Goal: Task Accomplishment & Management: Complete application form

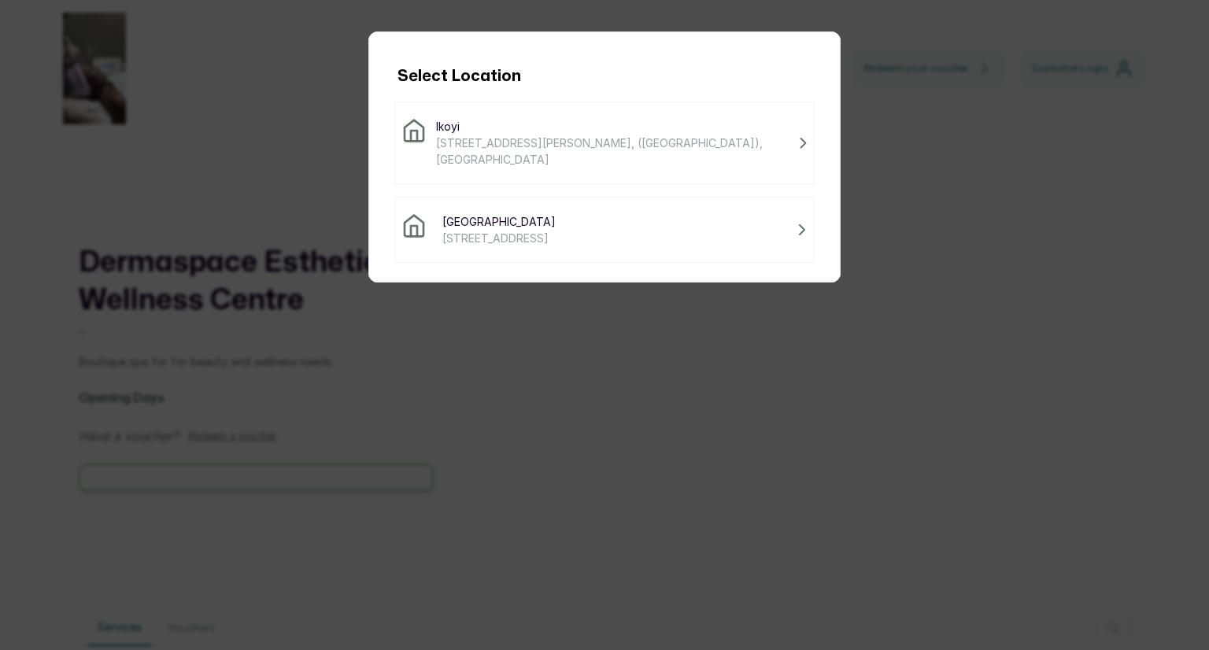
click at [1006, 174] on div "Select Location [GEOGRAPHIC_DATA] [STREET_ADDRESS], ([GEOGRAPHIC_DATA]), [GEOGR…" at bounding box center [604, 325] width 1209 height 650
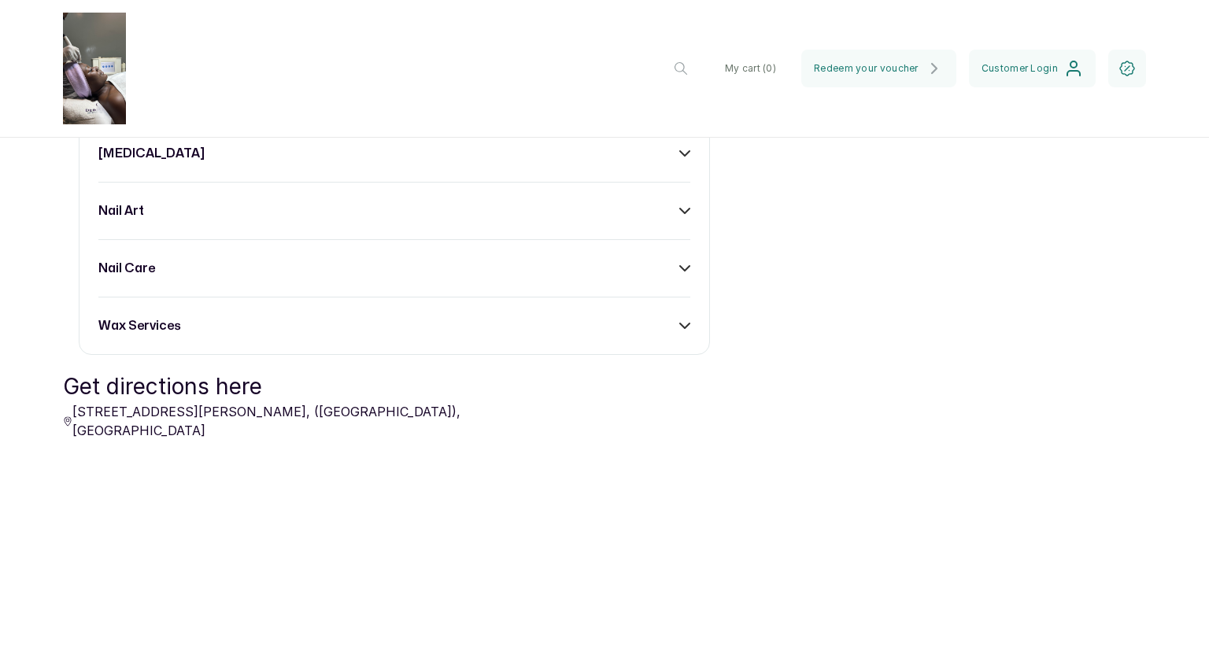
scroll to position [1841, 0]
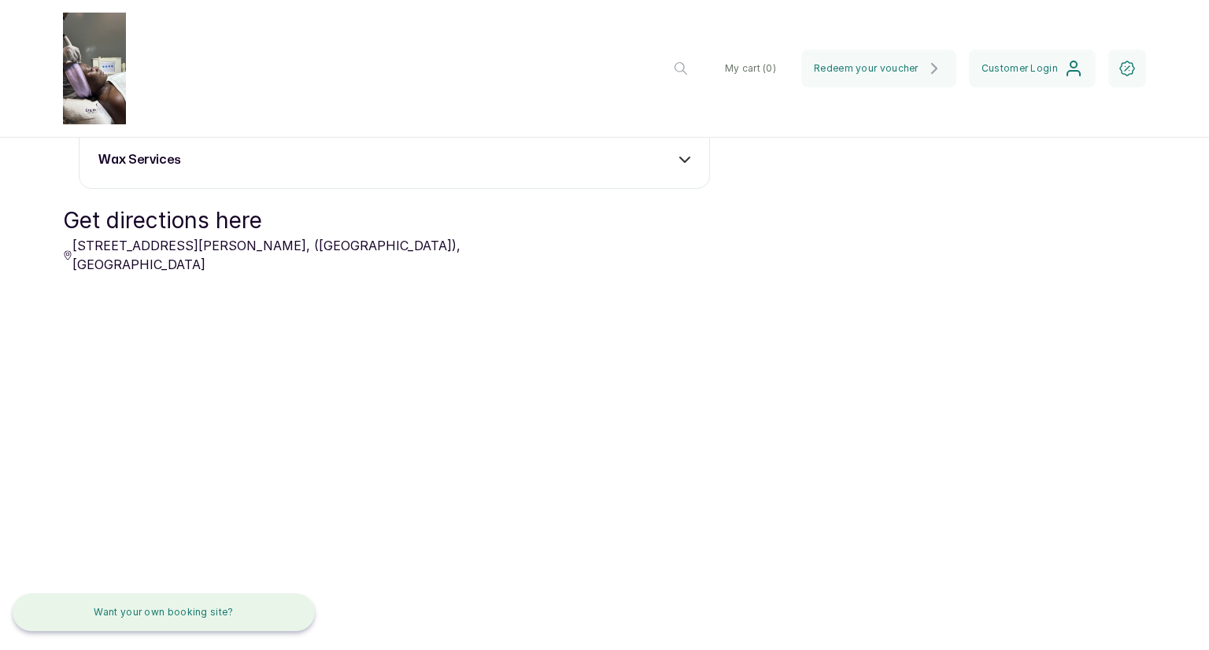
click at [121, 608] on button "Want your own booking site?" at bounding box center [164, 613] width 302 height 38
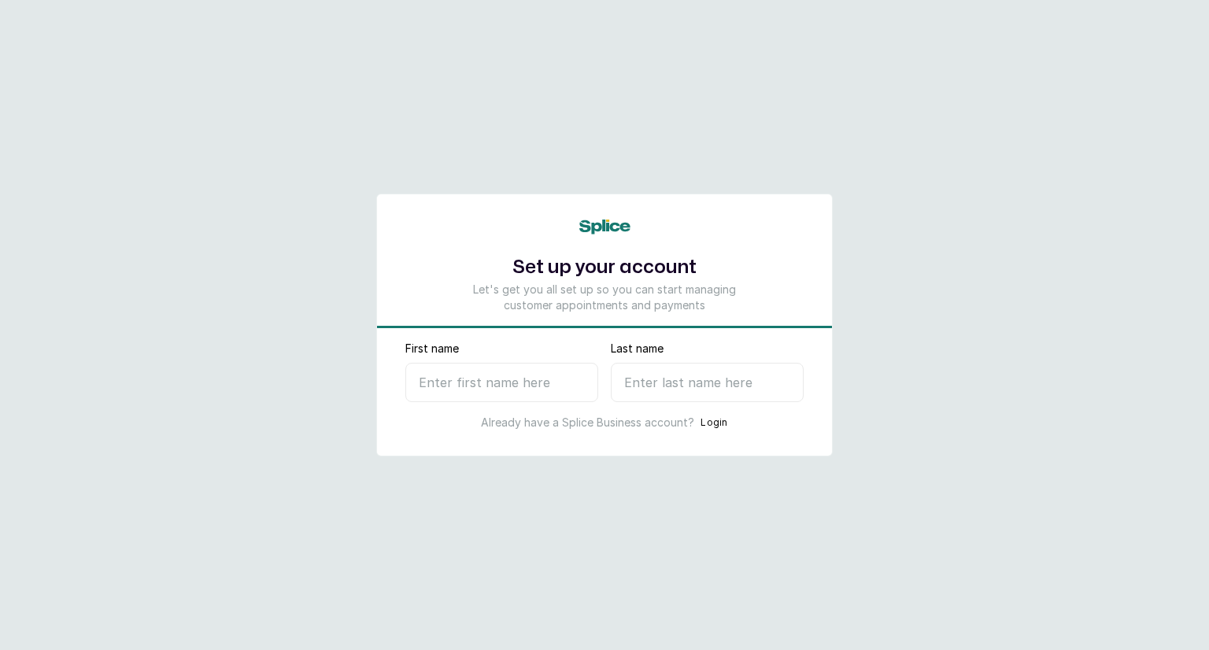
click at [497, 379] on input "First name" at bounding box center [501, 382] width 193 height 39
type input "A"
type input "Dayrin"
click at [627, 375] on input "Last name" at bounding box center [707, 382] width 193 height 39
type input "M"
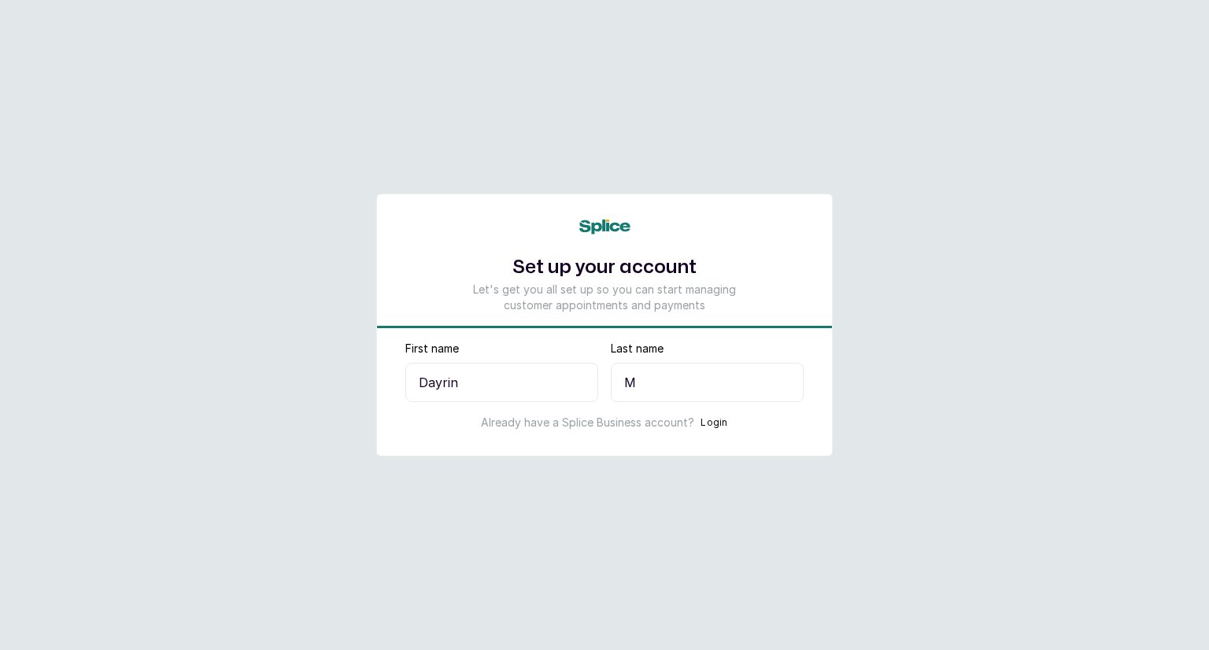
select select "NG"
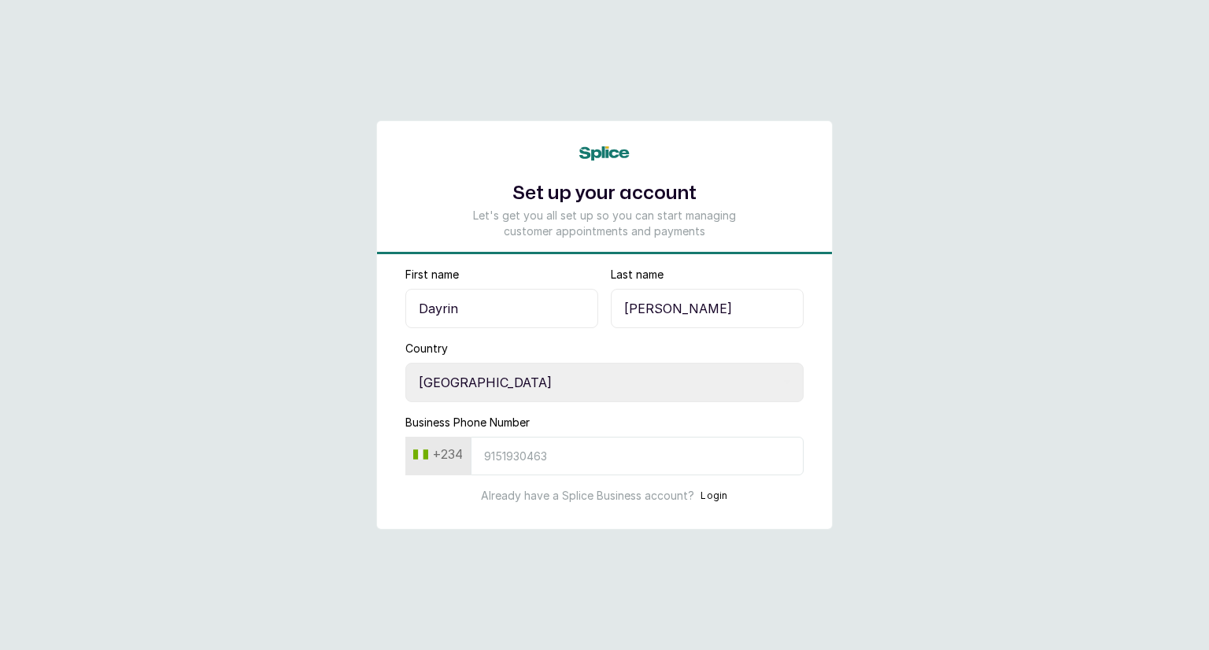
type input "[PERSON_NAME]"
